Goal: Navigation & Orientation: Go to known website

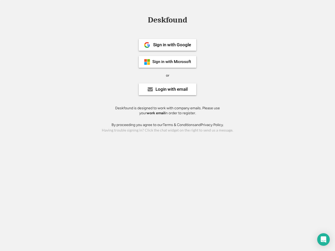
click at [168, 75] on div "or" at bounding box center [167, 75] width 3 height 5
click at [168, 21] on div "Deskfound" at bounding box center [167, 20] width 45 height 8
click at [143, 20] on div "Deskfound" at bounding box center [167, 21] width 335 height 10
click at [168, 21] on div "Deskfound" at bounding box center [167, 20] width 45 height 8
click at [168, 75] on div "or" at bounding box center [167, 75] width 3 height 5
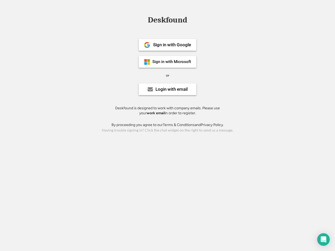
click at [168, 45] on div "Sign in with Google" at bounding box center [172, 45] width 38 height 4
click at [172, 45] on div "Sign in with Google" at bounding box center [172, 45] width 38 height 4
click at [147, 45] on img at bounding box center [147, 45] width 6 height 6
click at [168, 62] on div "Sign in with Microsoft" at bounding box center [171, 62] width 39 height 4
click at [172, 62] on div "Sign in with Microsoft" at bounding box center [171, 62] width 39 height 4
